Goal: Information Seeking & Learning: Learn about a topic

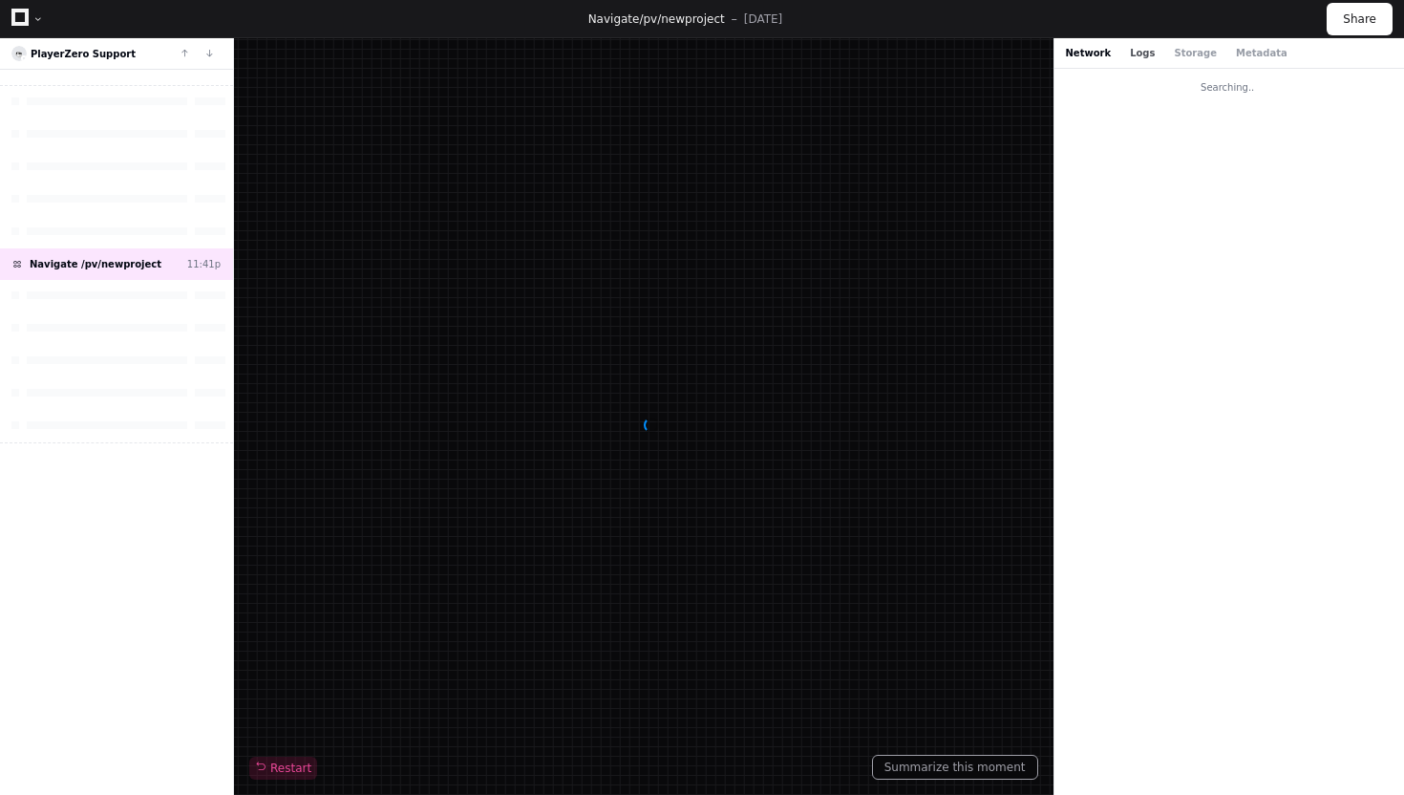
click at [1136, 58] on button "Logs" at bounding box center [1142, 53] width 25 height 14
click at [1178, 56] on button "Storage" at bounding box center [1195, 53] width 42 height 14
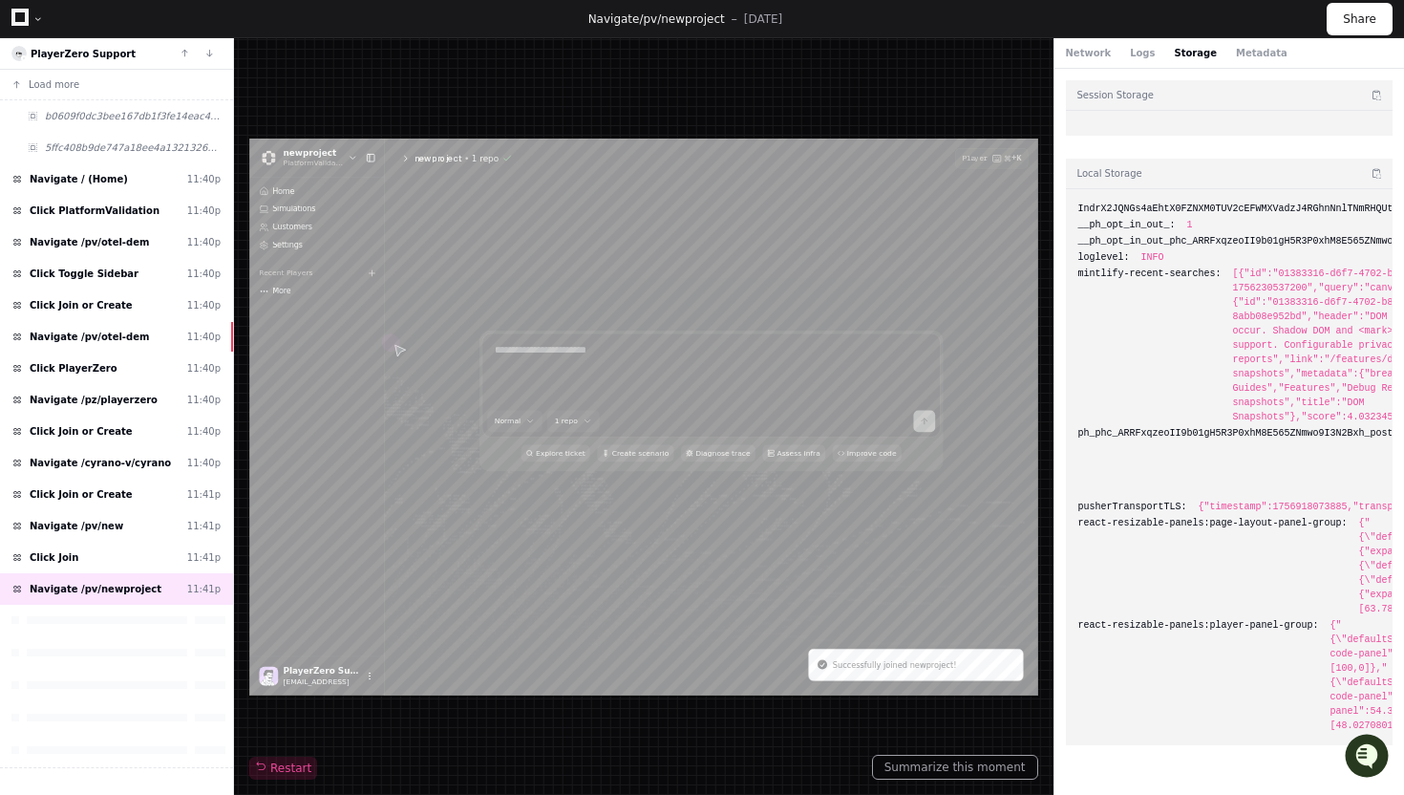
click at [1081, 40] on div "Network Logs Storage Metadata" at bounding box center [1229, 53] width 350 height 31
click at [1079, 44] on div "Network Logs Storage Metadata" at bounding box center [1229, 53] width 350 height 31
click at [1084, 54] on button "Network" at bounding box center [1089, 53] width 46 height 14
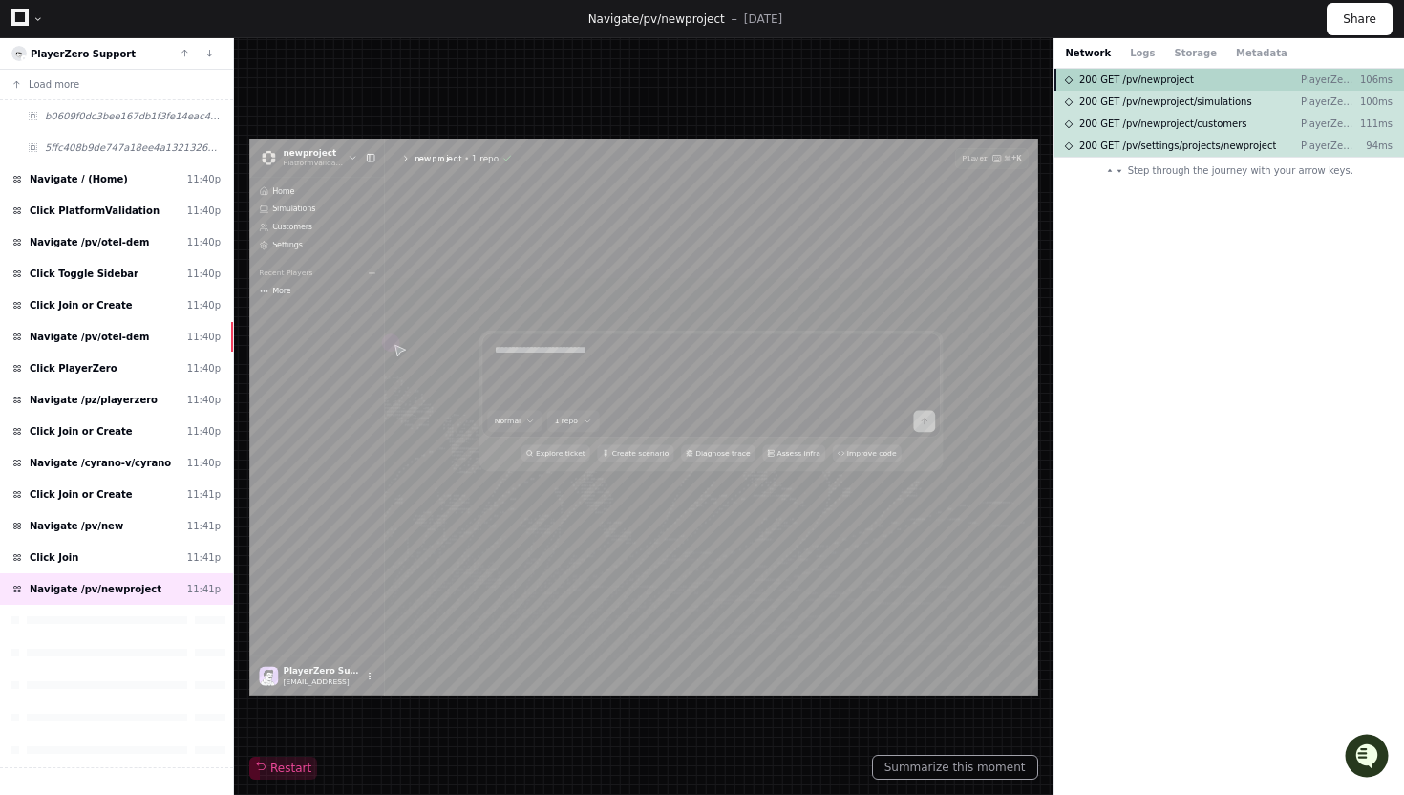
click at [1150, 87] on div "200 GET /pv/newproject PlayerZero UI 106ms" at bounding box center [1229, 80] width 350 height 22
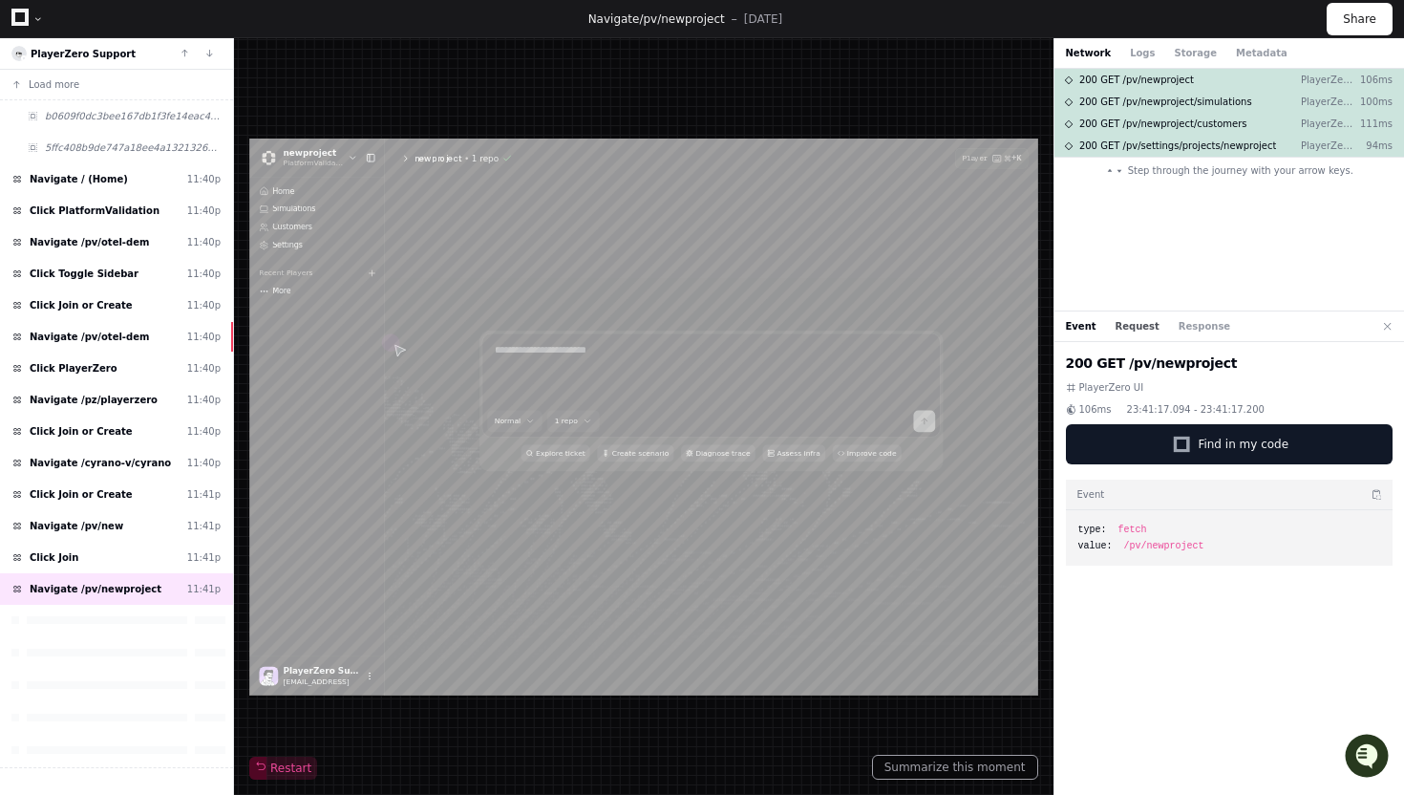
click at [1136, 325] on button "Request" at bounding box center [1137, 326] width 44 height 14
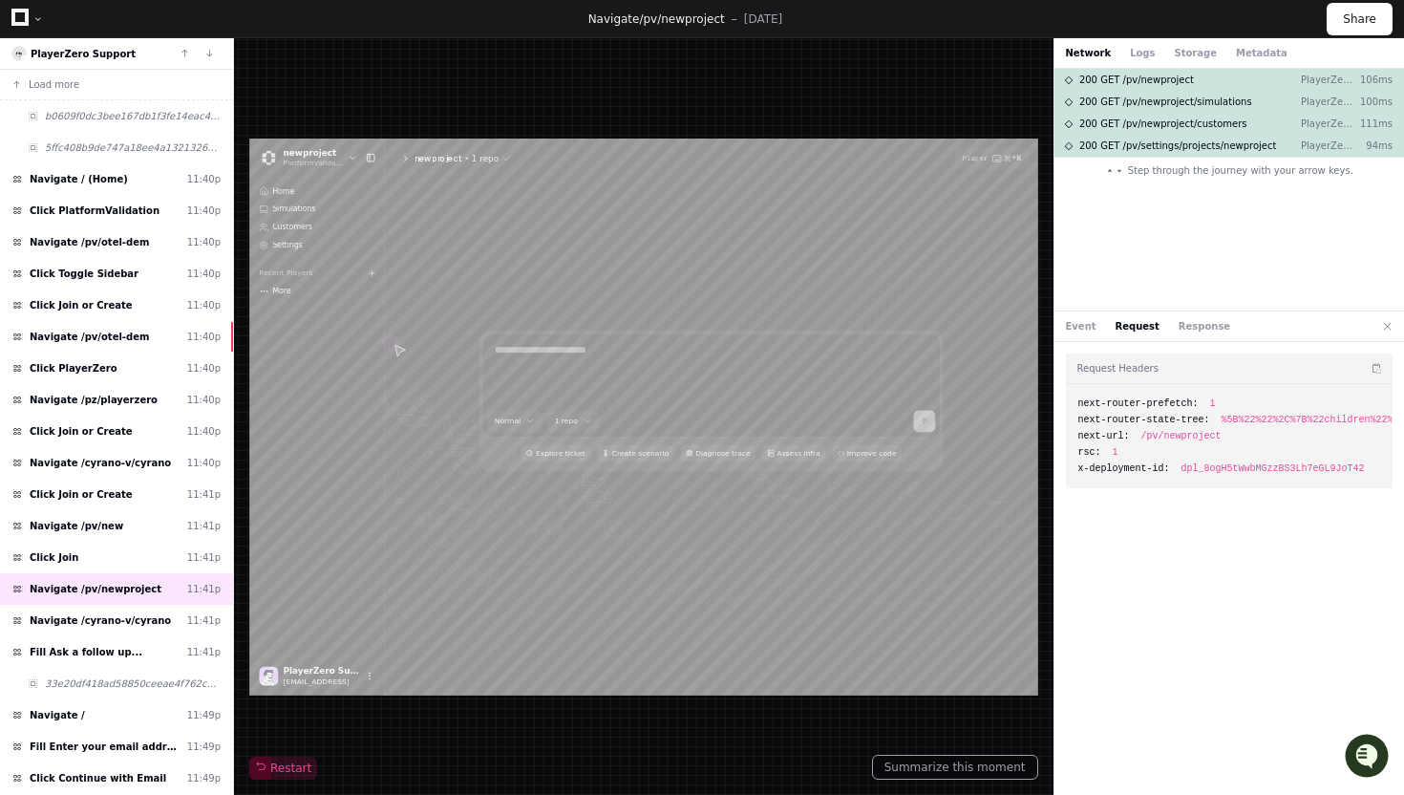
click at [1192, 333] on div "Event Request Response" at bounding box center [1229, 326] width 350 height 31
click at [1179, 324] on button "Response" at bounding box center [1205, 326] width 52 height 14
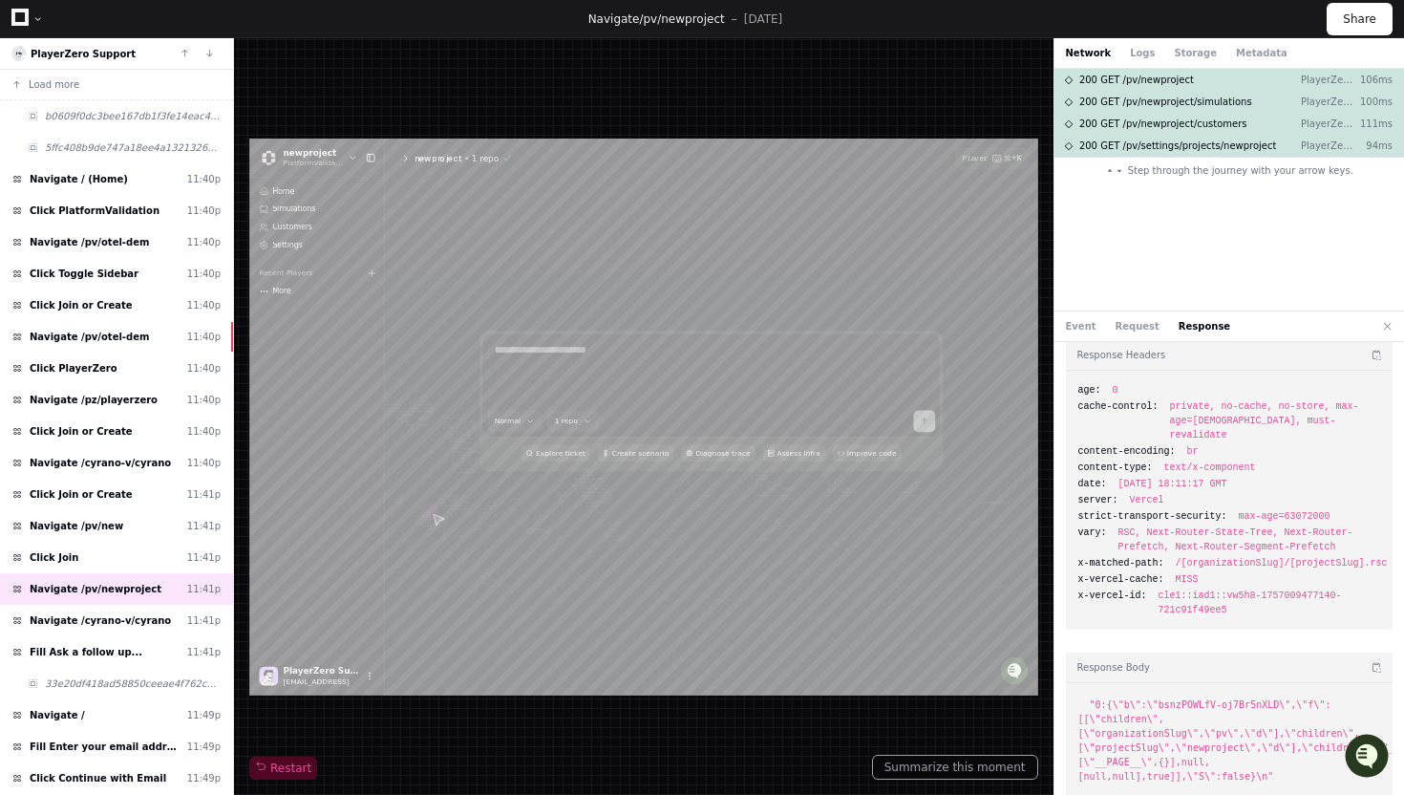
click at [1179, 700] on li ": "0:{\"b\":\"bsnzPOWLfV-oj7Br5nXLD\",\"f\":[[\"children\",[\"organizationSlug\…" at bounding box center [1229, 740] width 303 height 86
click at [1166, 710] on li ": "0:{\"b\":\"bsnzPOWLfV-oj7Br5nXLD\",\"f\":[[\"children\",[\"organizationSlug\…" at bounding box center [1229, 740] width 303 height 86
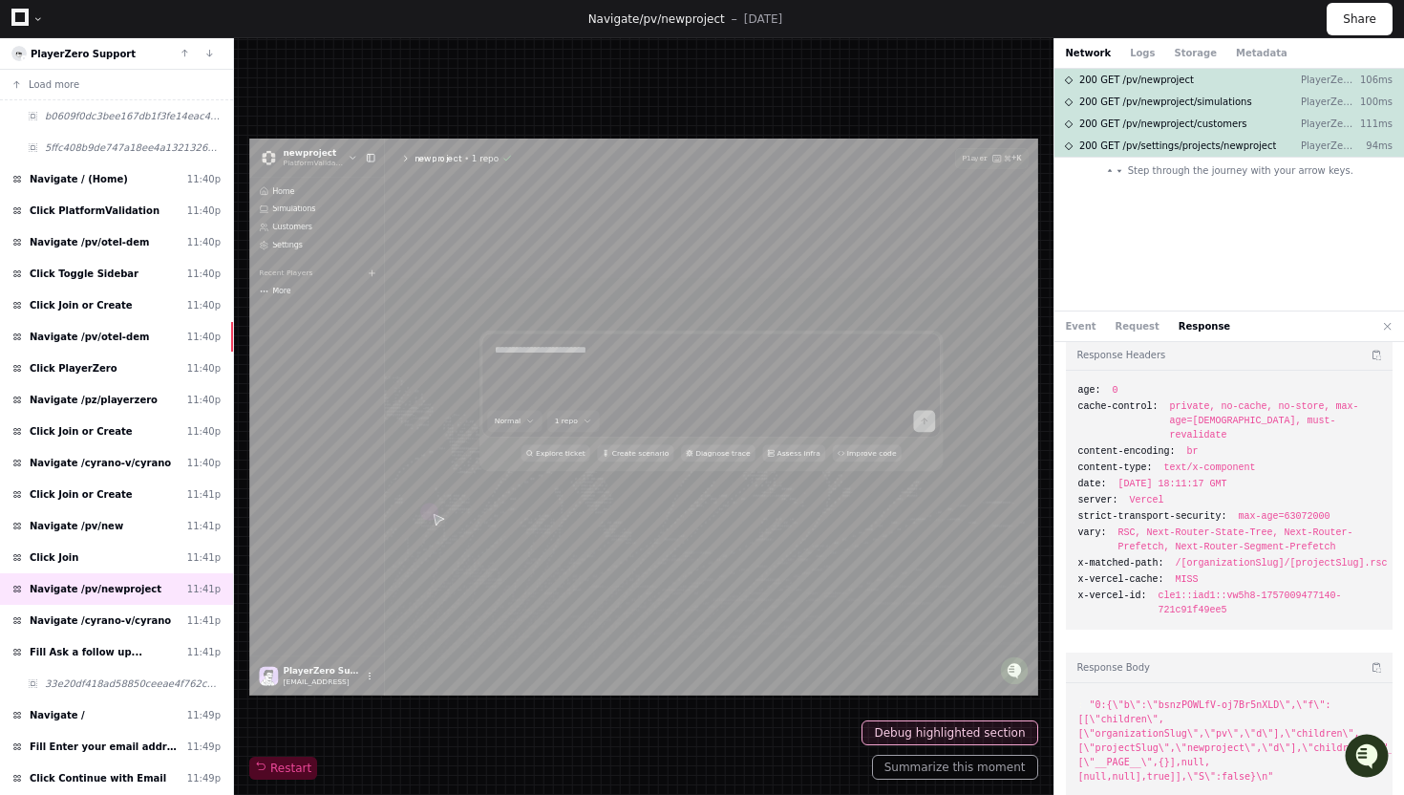
click at [1166, 710] on li ": "0:{\"b\":\"bsnzPOWLfV-oj7Br5nXLD\",\"f\":[[\"children\",[\"organizationSlug\…" at bounding box center [1229, 740] width 303 height 86
click at [1182, 710] on li ": "0:{\"b\":\"bsnzPOWLfV-oj7Br5nXLD\",\"f\":[[\"children\",[\"organizationSlug\…" at bounding box center [1229, 740] width 303 height 86
